Goal: Information Seeking & Learning: Learn about a topic

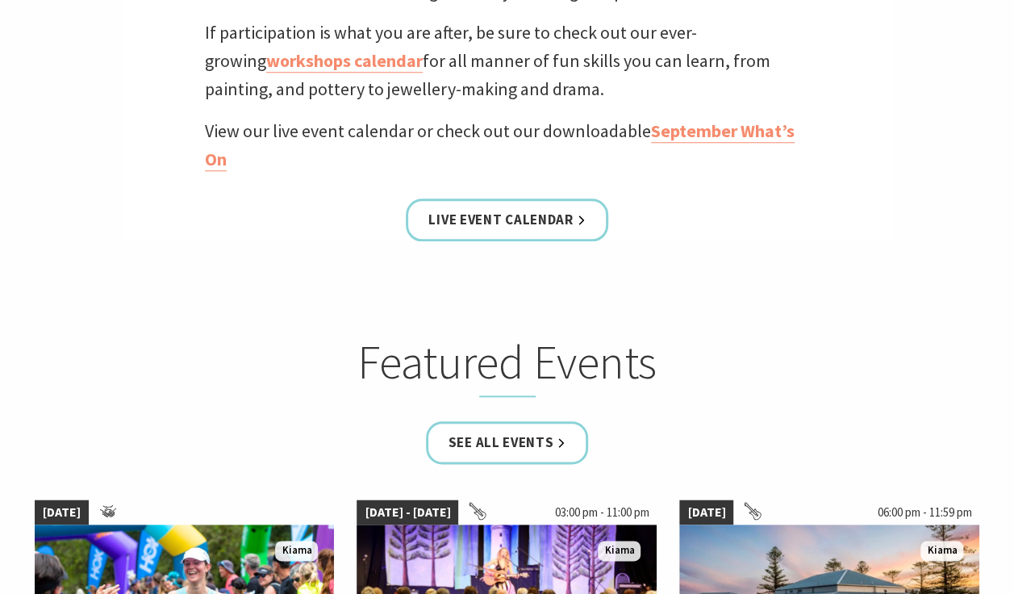
scroll to position [697, 0]
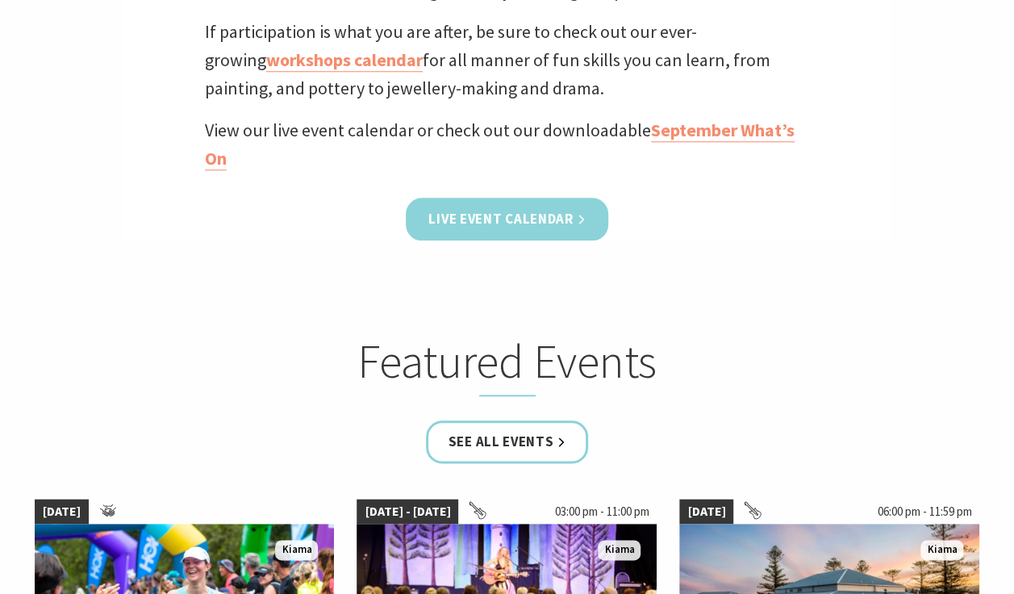
click at [516, 222] on link "Live Event Calendar" at bounding box center [507, 219] width 202 height 43
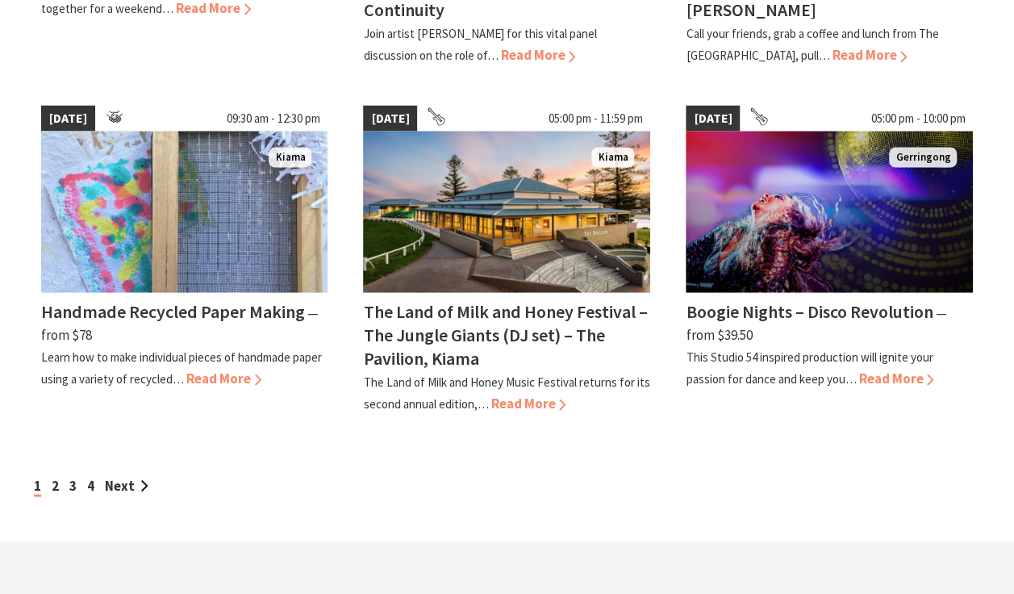
scroll to position [1446, 0]
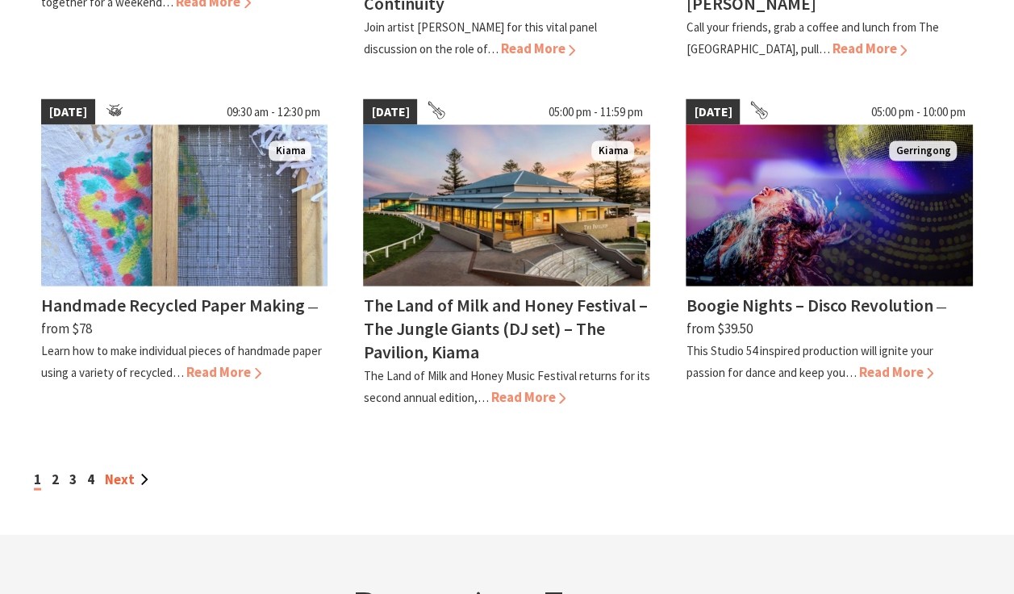
click at [130, 469] on link "Next" at bounding box center [127, 478] width 44 height 18
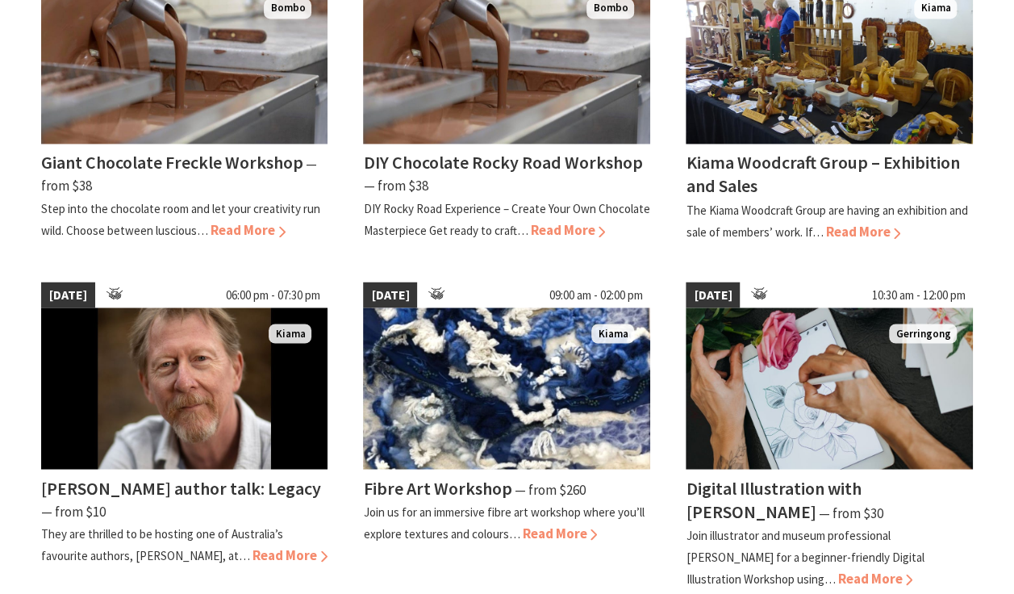
scroll to position [1237, 0]
click at [955, 492] on div "Digital Illustration with Daniela Franza ⁠— from $30" at bounding box center [829, 500] width 287 height 47
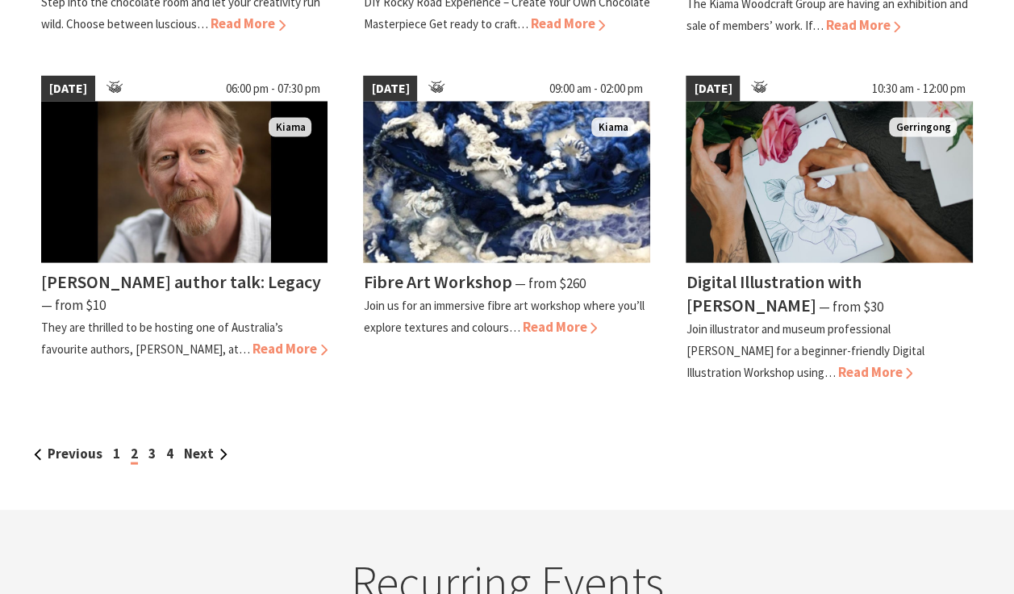
scroll to position [1452, 0]
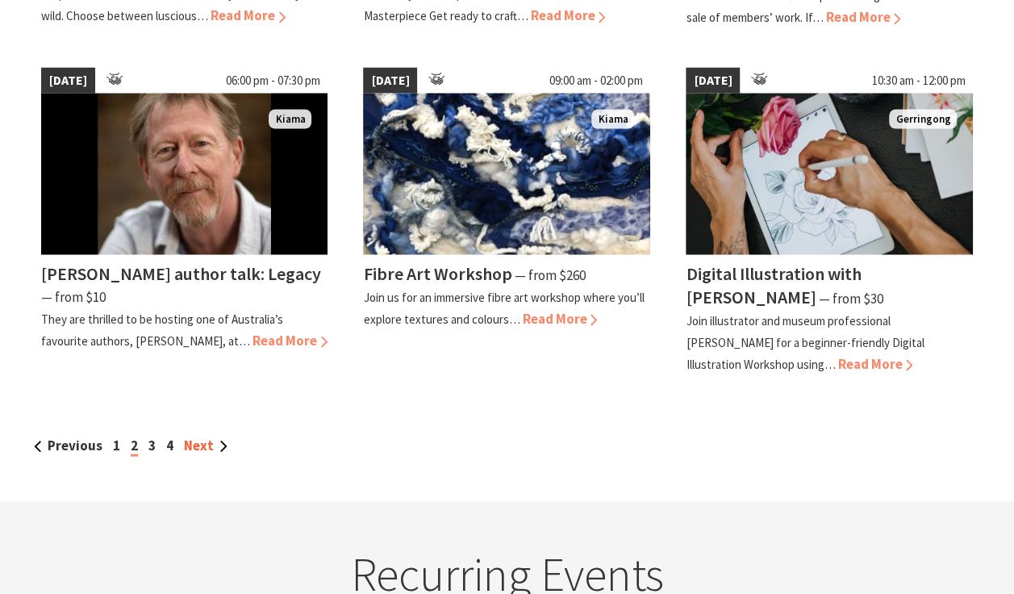
click at [214, 440] on link "Next" at bounding box center [206, 445] width 44 height 18
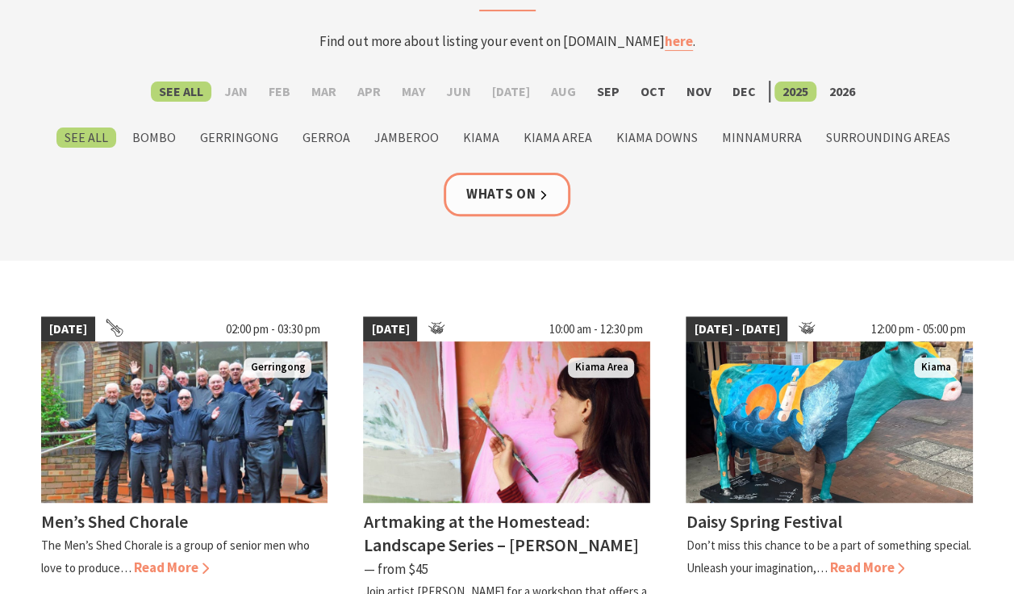
scroll to position [187, 0]
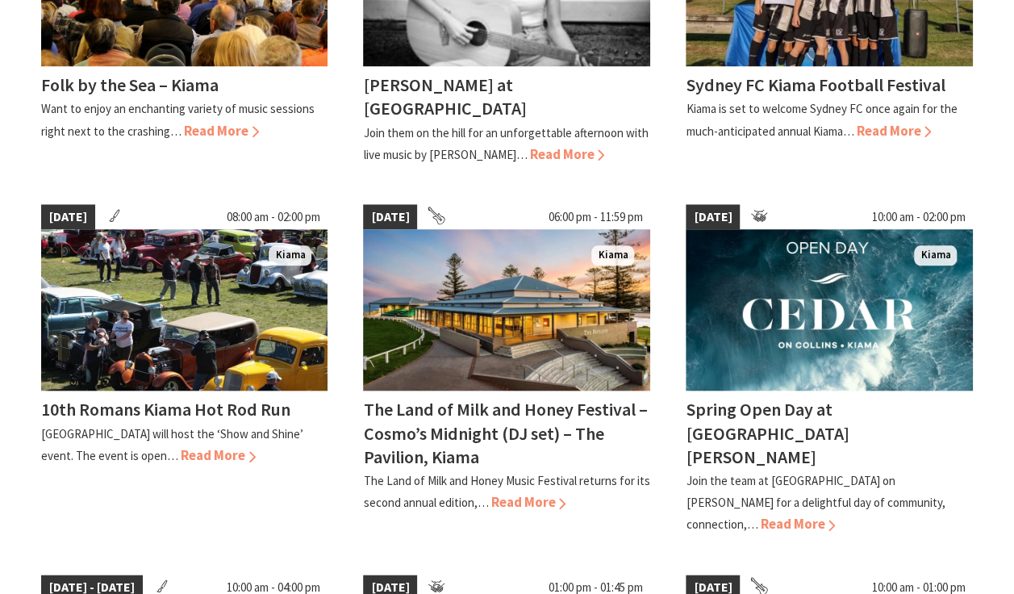
scroll to position [639, 0]
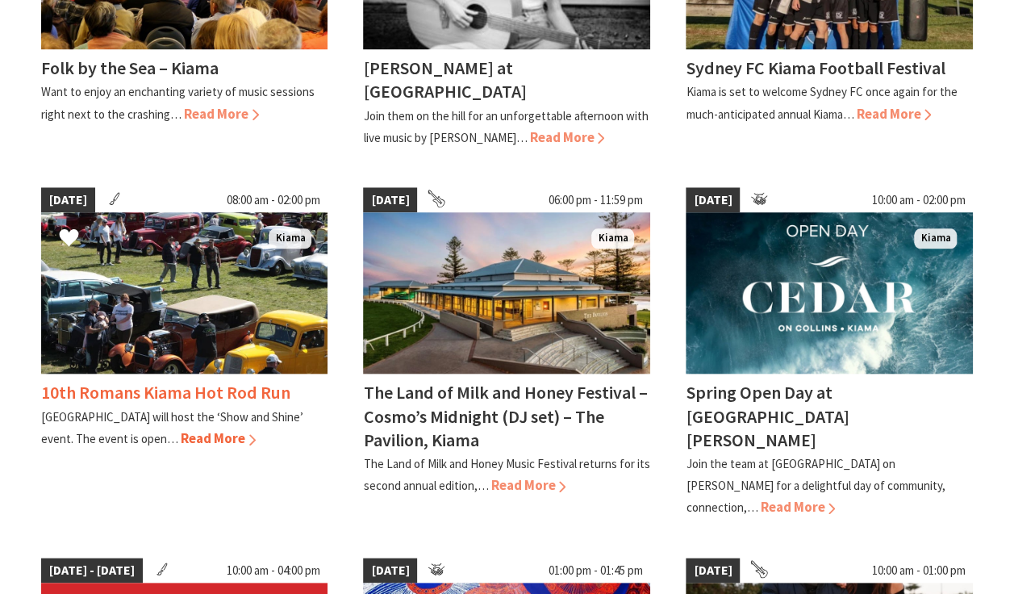
click at [220, 303] on img at bounding box center [184, 292] width 287 height 161
